Goal: Task Accomplishment & Management: Use online tool/utility

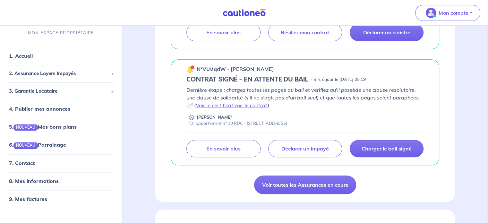
scroll to position [658, 0]
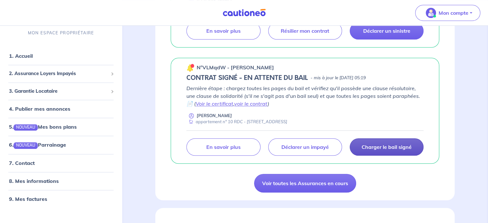
click at [397, 144] on p "Charger le bail signé" at bounding box center [387, 147] width 50 height 6
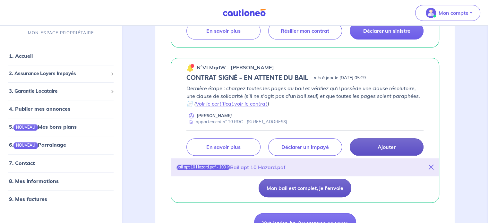
click at [318, 184] on button "Mon bail est complet, je l'envoie" at bounding box center [305, 188] width 93 height 19
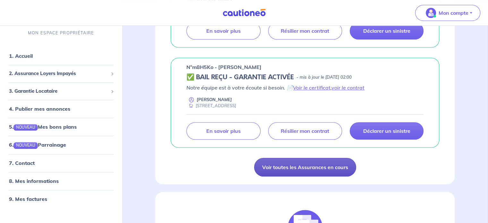
click at [313, 167] on link "Voir toutes les Assurances en cours" at bounding box center [305, 167] width 102 height 19
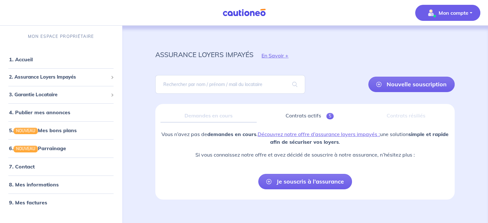
click at [456, 14] on p "Mon compte" at bounding box center [454, 13] width 30 height 8
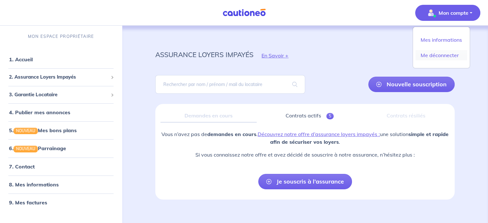
click at [443, 55] on link "Me déconnecter" at bounding box center [442, 55] width 52 height 10
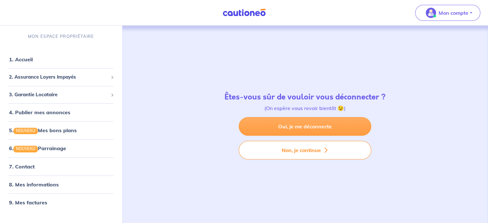
click at [333, 125] on link "Oui, je me déconnecte" at bounding box center [305, 126] width 133 height 19
